Goal: Go to known website: Access a specific website the user already knows

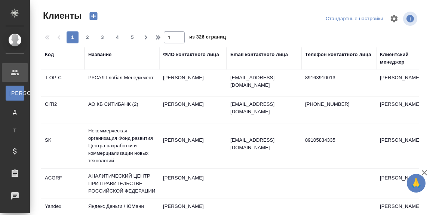
select select "RU"
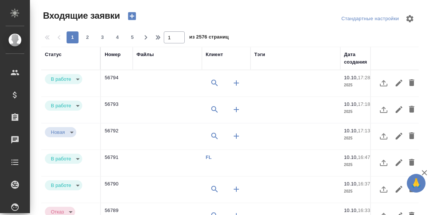
select select "RU"
